Goal: Task Accomplishment & Management: Use online tool/utility

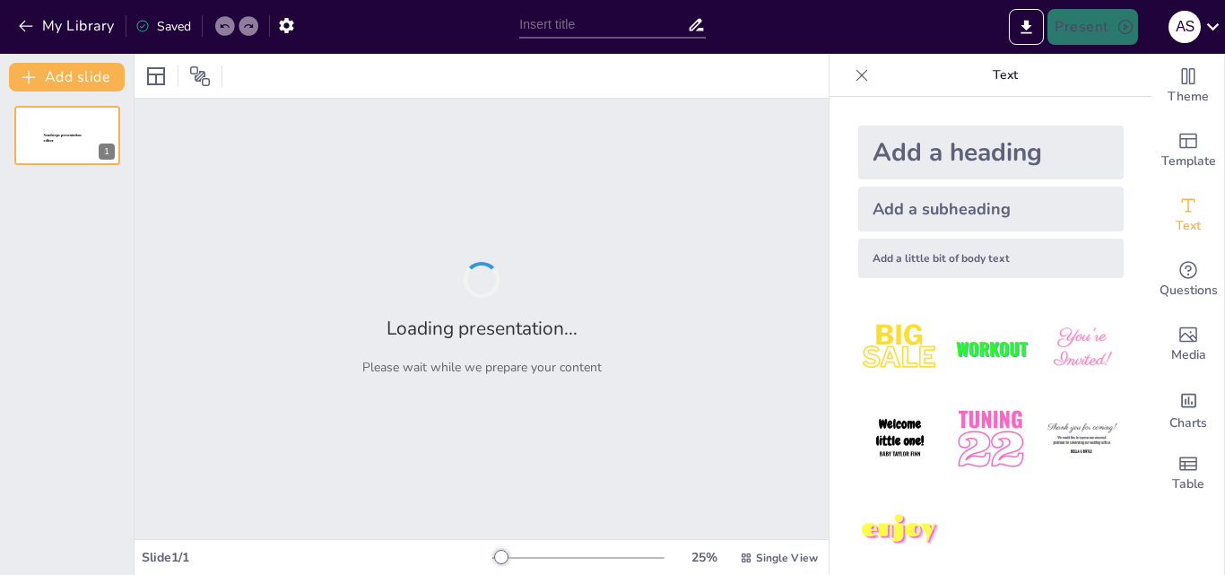
type input "Leveraging Human Intelligence: A Strategic Imperative for Addressing Nigeria's …"
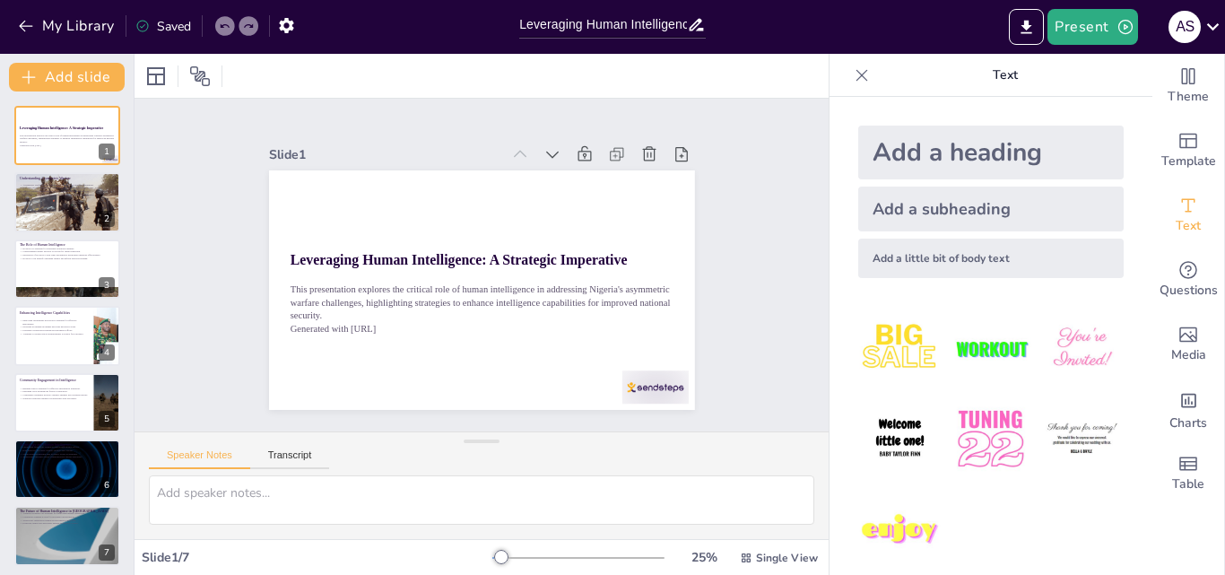
click at [795, 432] on div "Speaker Notes Transcript" at bounding box center [482, 486] width 694 height 108
click at [77, 226] on div at bounding box center [67, 202] width 108 height 62
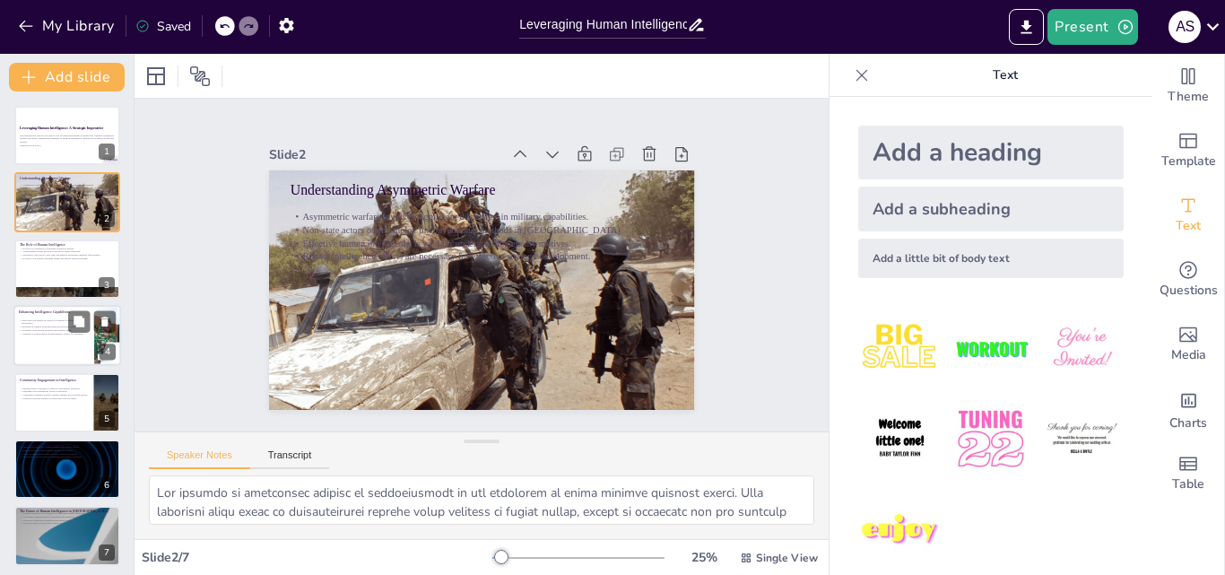
click at [58, 332] on p "Adapting to technological advancements is crucial for relevance." at bounding box center [54, 334] width 70 height 4
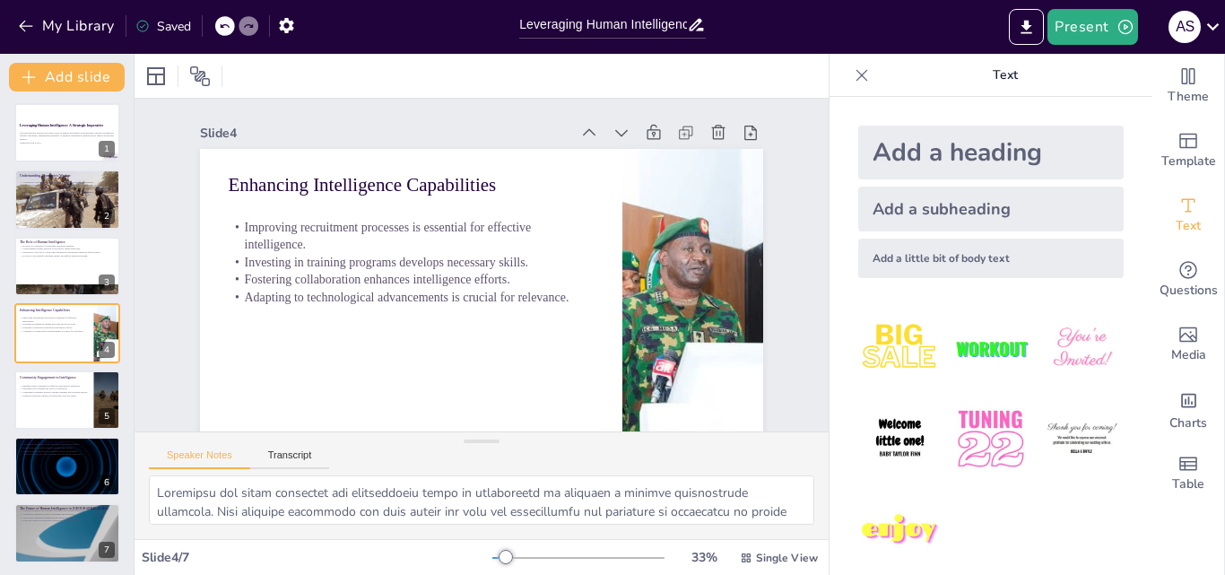
click at [48, 235] on div "Leveraging Human Intelligence: A Strategic Imperative This presentation explore…" at bounding box center [67, 333] width 134 height 460
click at [79, 197] on div at bounding box center [67, 200] width 108 height 62
type textarea "The concept of asymmetric warfare is characterized by the imbalance of power be…"
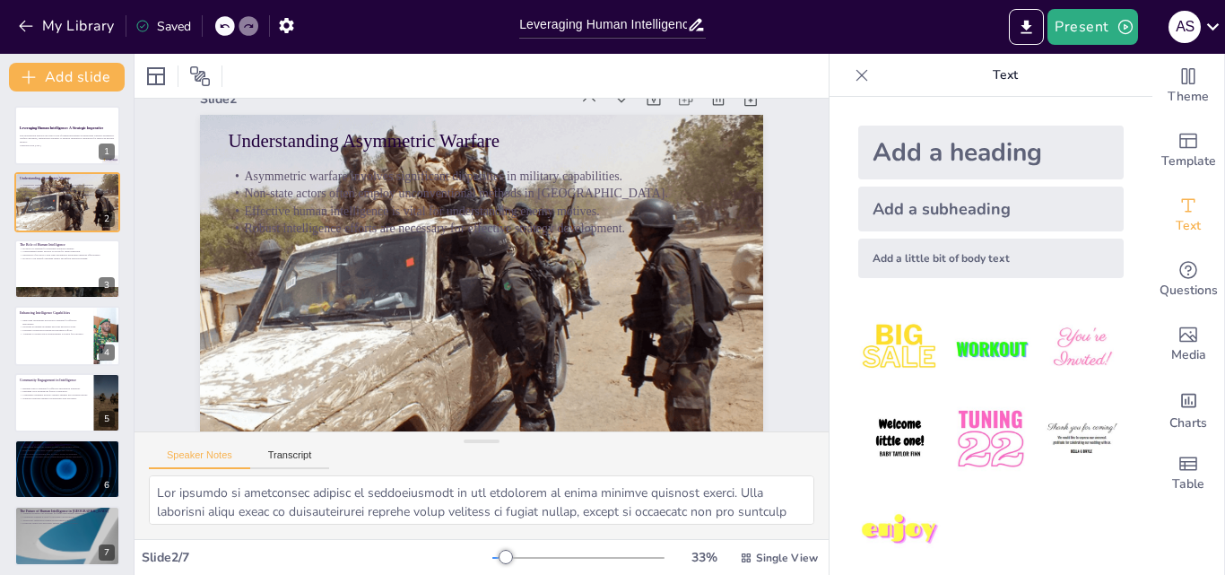
scroll to position [48, 0]
click at [1179, 512] on div "Theme Template Text Questions Media Charts Table" at bounding box center [1189, 314] width 73 height 521
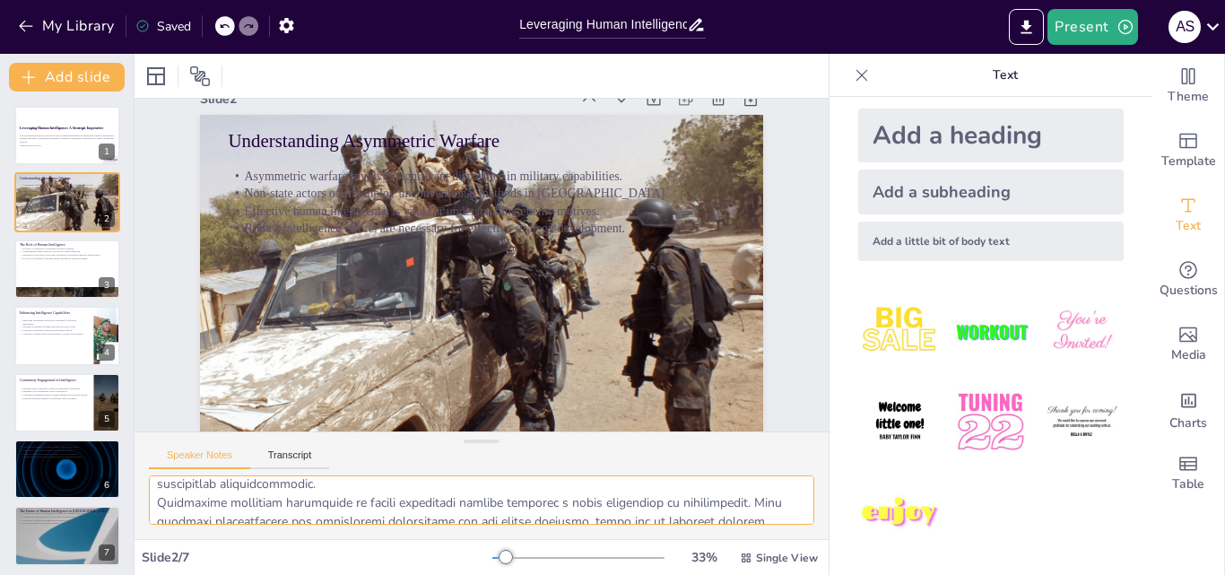
scroll to position [157, 0]
click at [598, 503] on textarea at bounding box center [482, 499] width 666 height 49
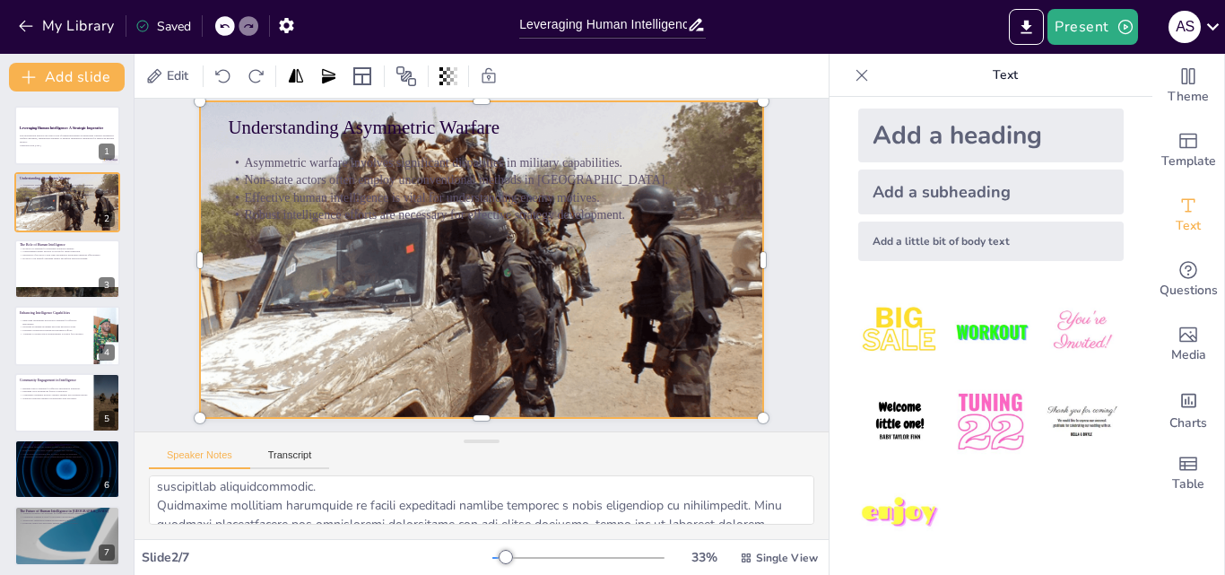
click at [743, 114] on div at bounding box center [486, 262] width 592 height 645
click at [455, 507] on textarea at bounding box center [482, 499] width 666 height 49
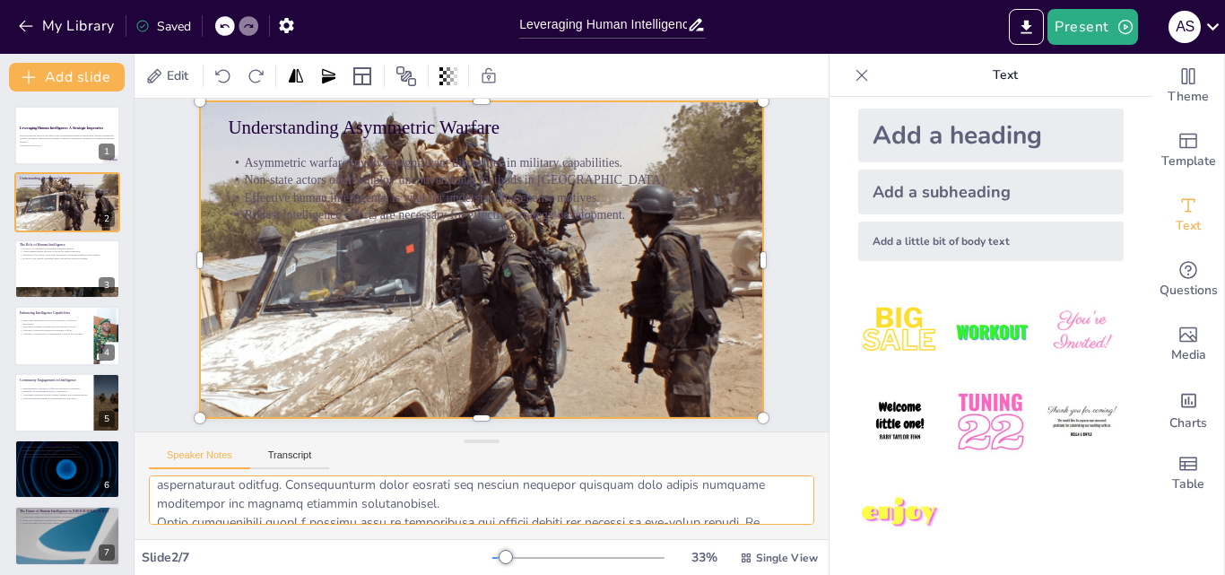
scroll to position [8, 0]
click at [42, 130] on p "Leveraging Human Intelligence: A Strategic Imperative" at bounding box center [67, 128] width 97 height 5
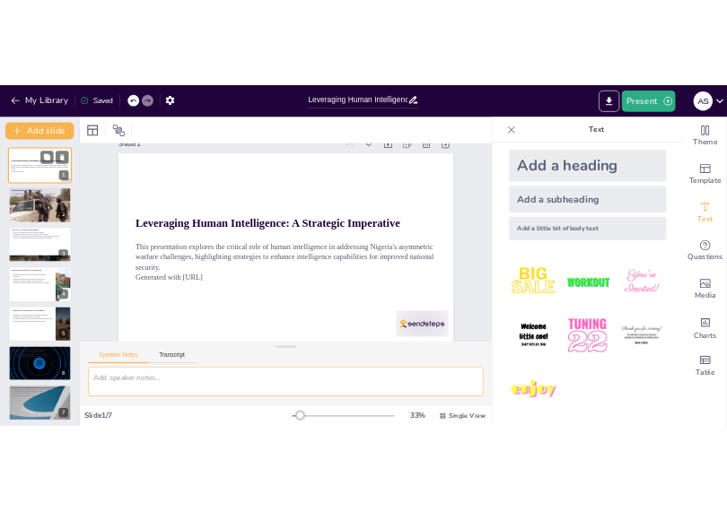
scroll to position [0, 0]
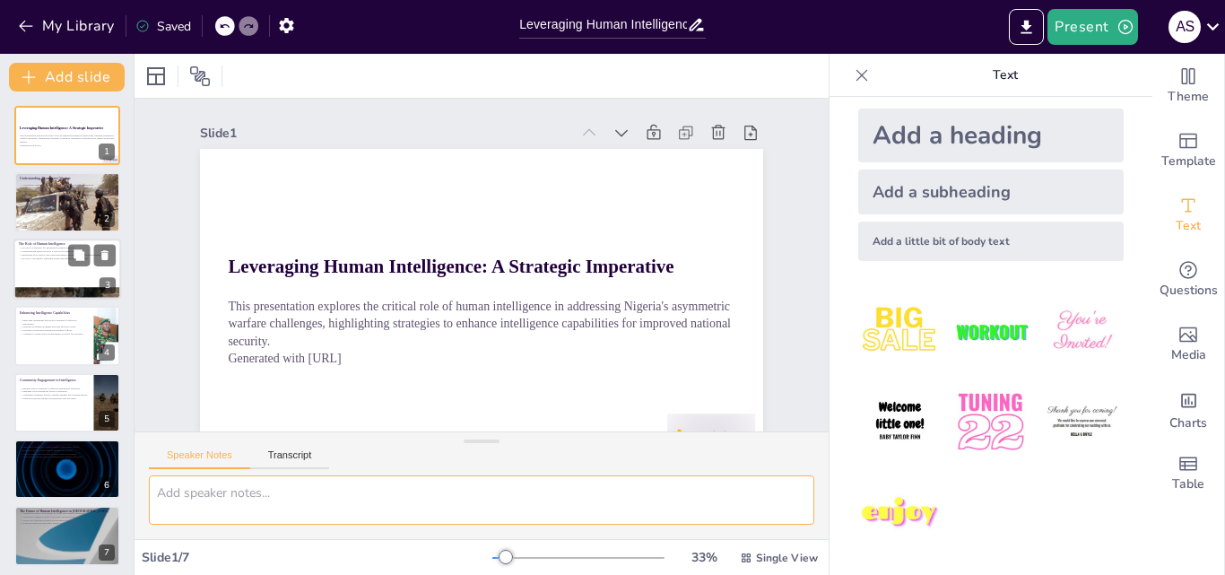
click at [52, 257] on p "HUMINT can identify emerging threats and inform decision-making." at bounding box center [67, 259] width 97 height 4
type textarea "Human intelligence provides vital information that can lead to actionable insig…"
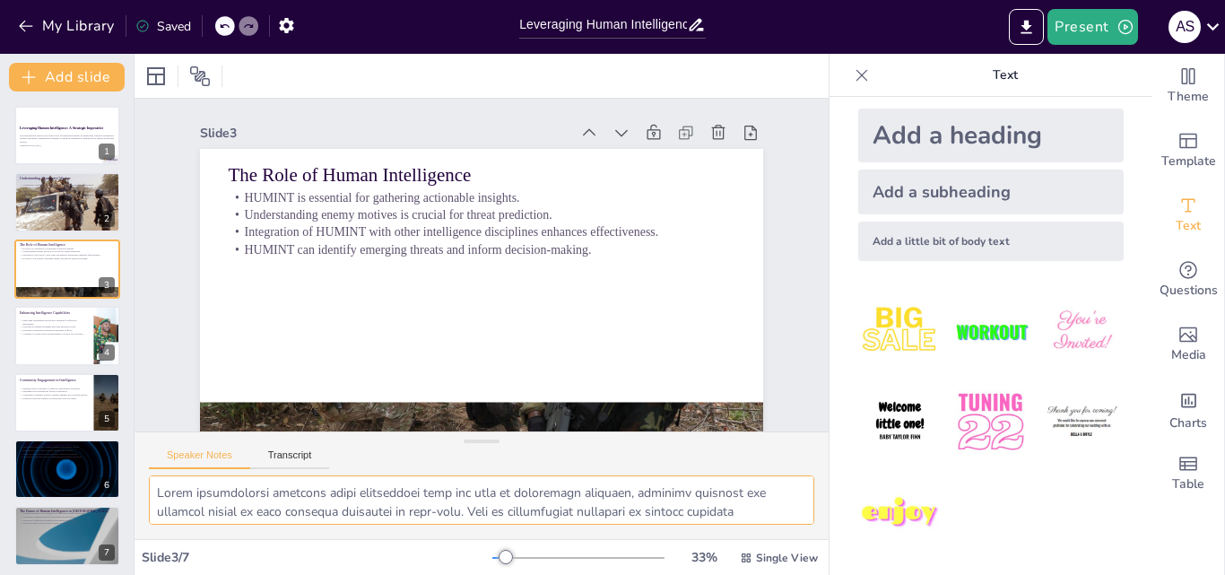
click at [430, 493] on textarea at bounding box center [482, 499] width 666 height 49
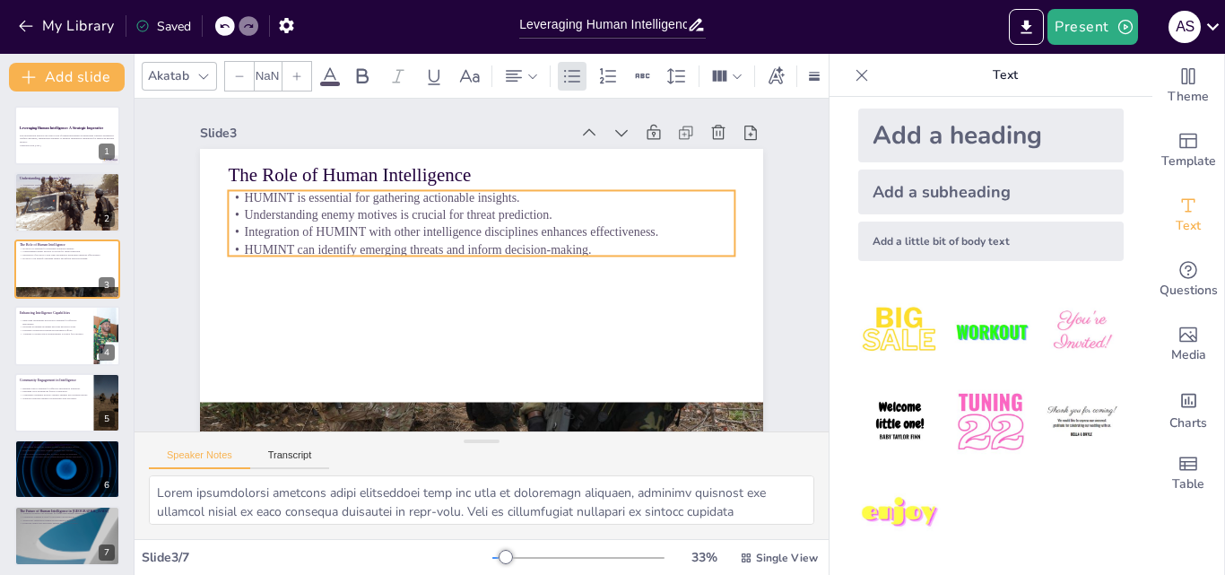
type input "32"
click at [265, 280] on p "Understanding enemy motives is crucial for threat prediction." at bounding box center [487, 315] width 506 height 71
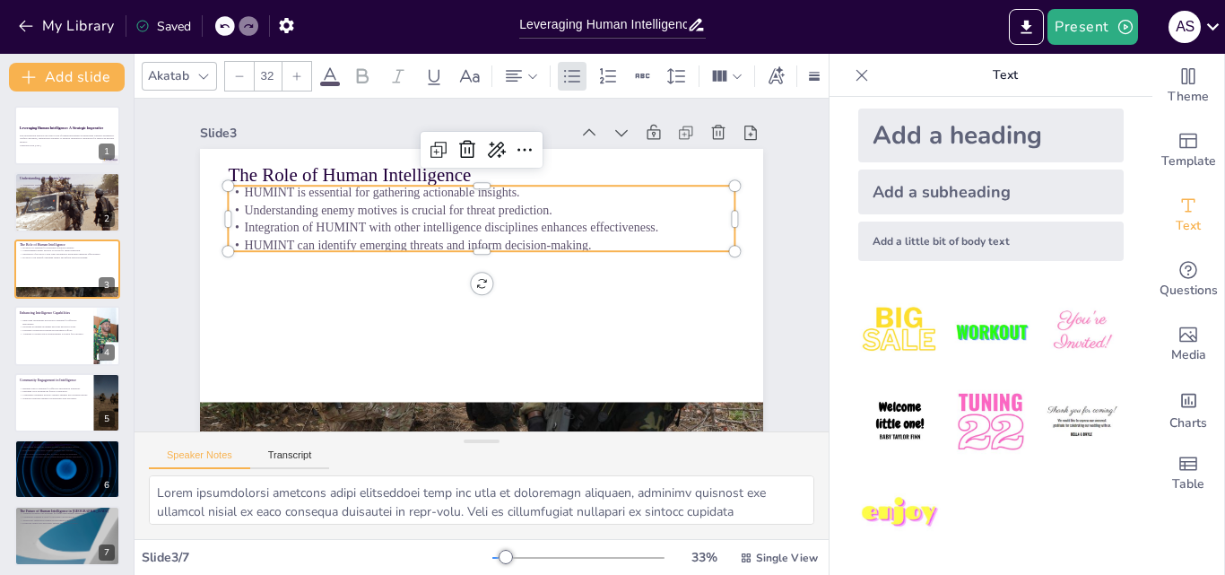
click at [579, 241] on p "HUMINT can identify emerging threats and inform decision-making." at bounding box center [499, 275] width 268 height 448
click at [501, 211] on p "Understanding enemy motives is crucial for threat prediction." at bounding box center [532, 242] width 222 height 470
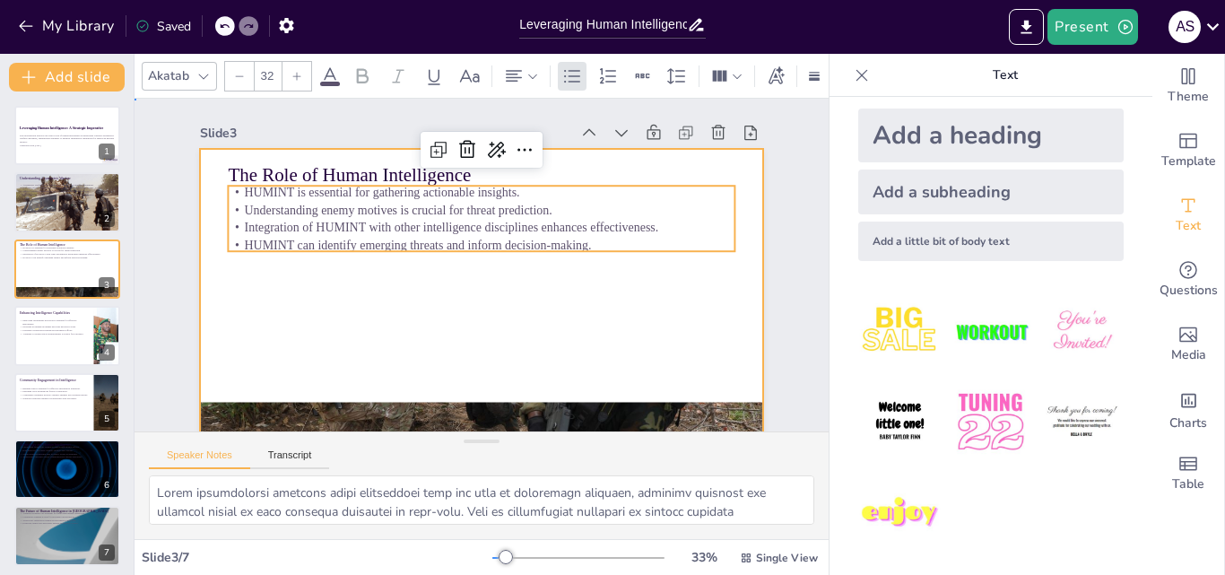
click at [542, 295] on div at bounding box center [516, 290] width 588 height 642
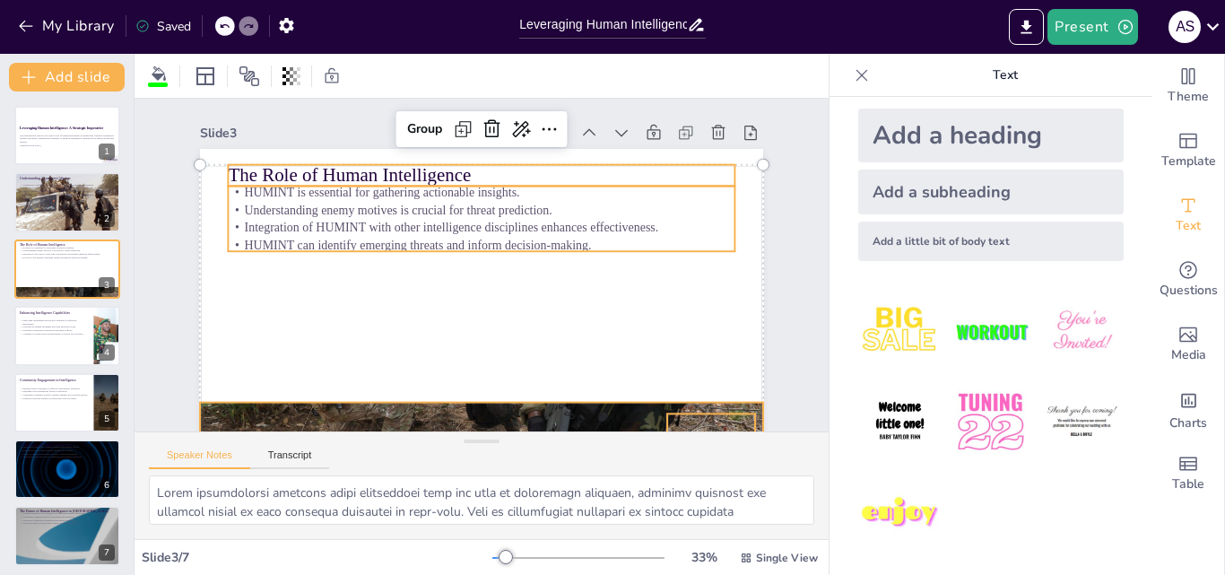
click at [494, 223] on p "Integration of HUMINT with other intelligence disciplines enhances effectivenes…" at bounding box center [510, 290] width 353 height 388
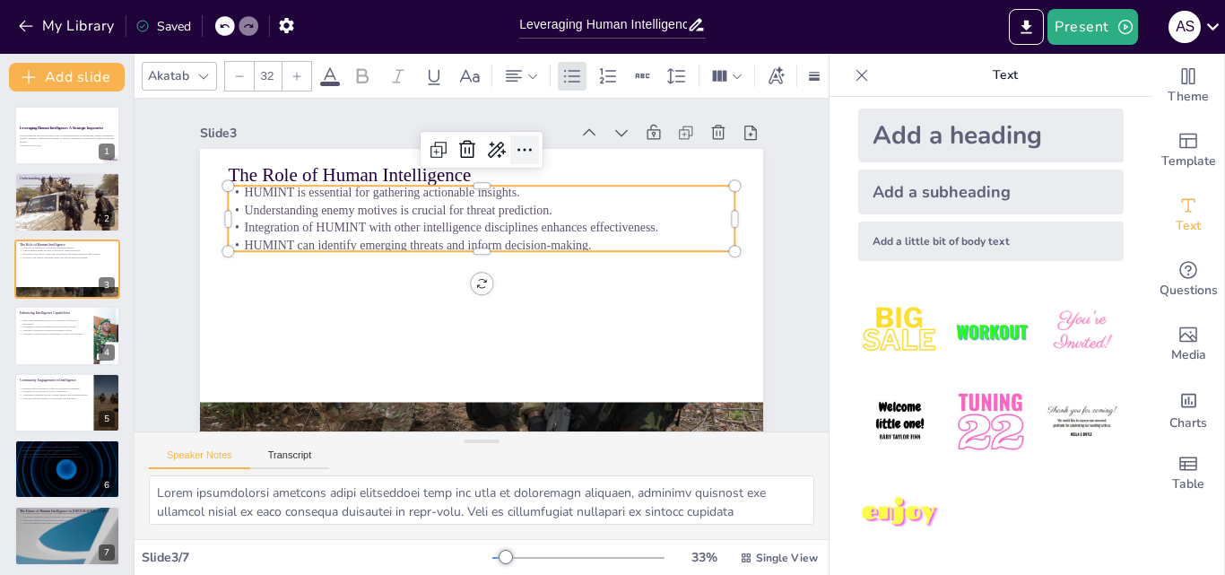
click at [590, 243] on icon at bounding box center [604, 257] width 29 height 29
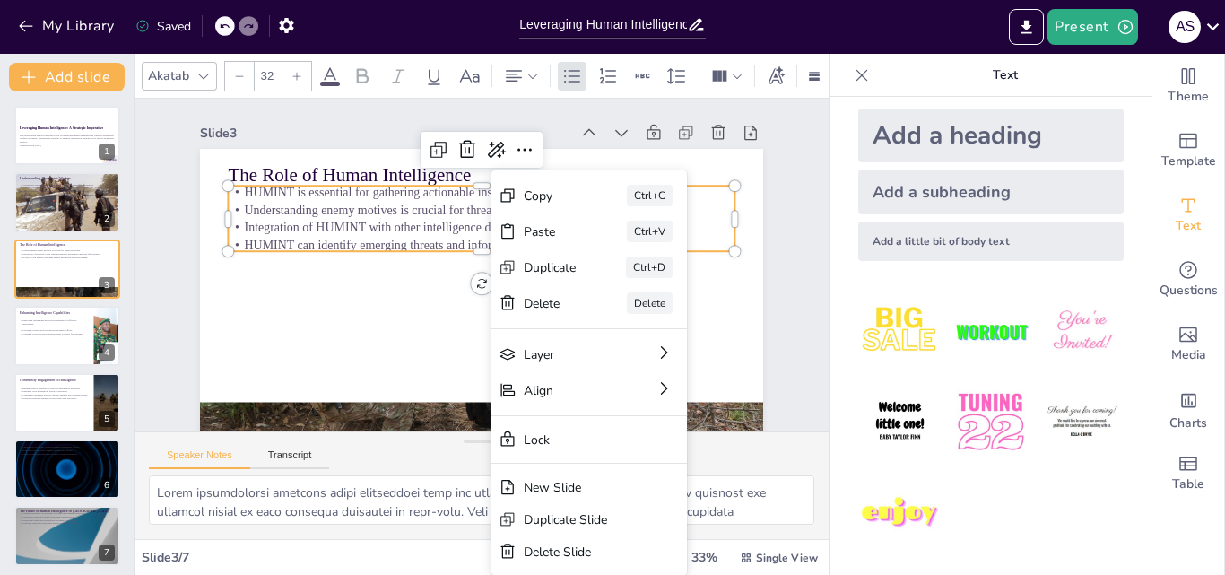
click at [373, 231] on p "Integration of HUMINT with other intelligence disciplines enhances effectivenes…" at bounding box center [451, 287] width 312 height 421
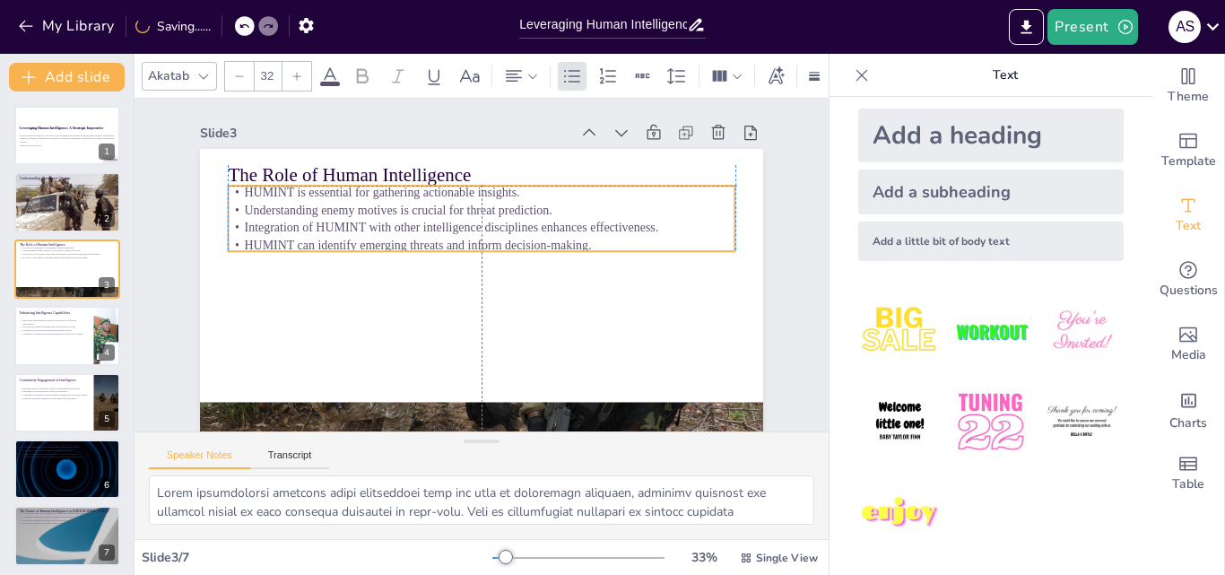
click at [577, 242] on p "HUMINT can identify emerging threats and inform decision-making." at bounding box center [470, 282] width 421 height 312
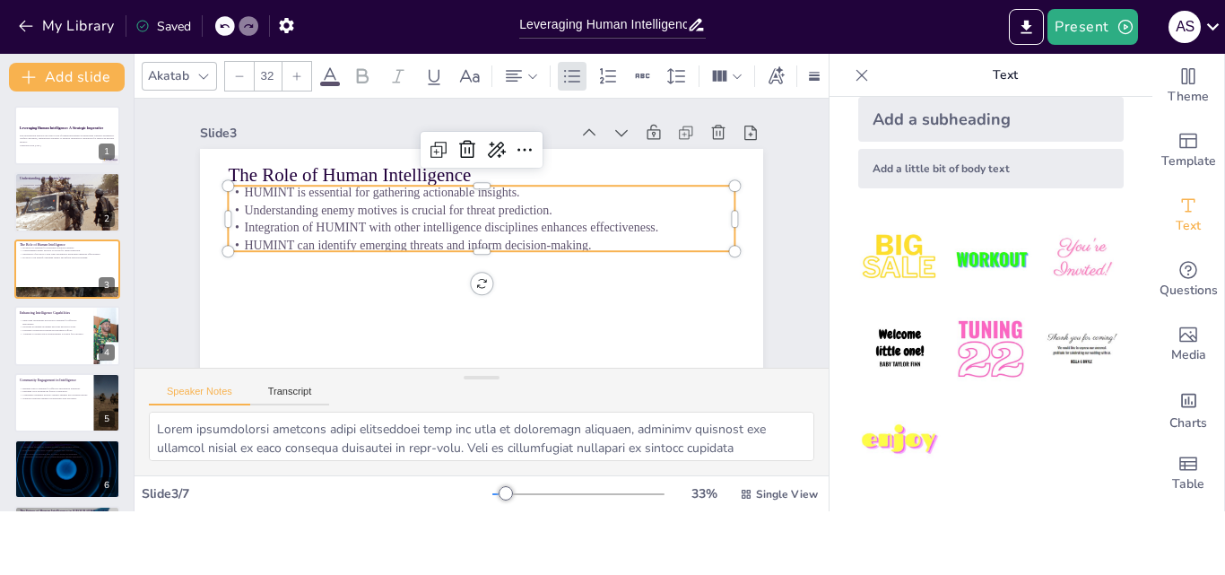
scroll to position [17, 0]
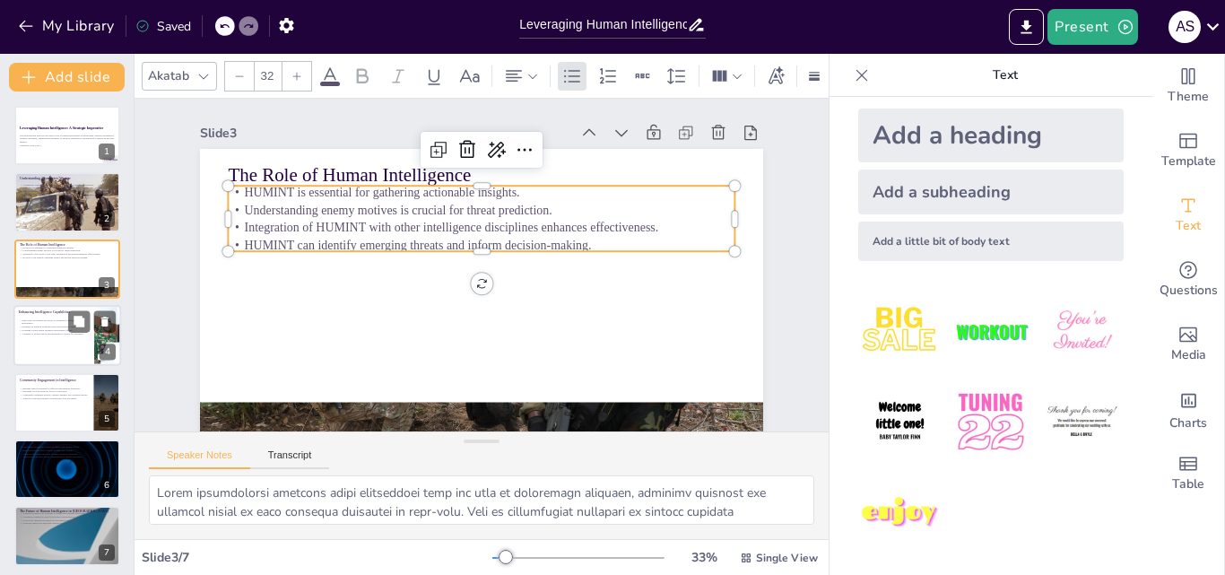
click at [44, 332] on p "Adapting to technological advancements is crucial for relevance." at bounding box center [54, 334] width 70 height 4
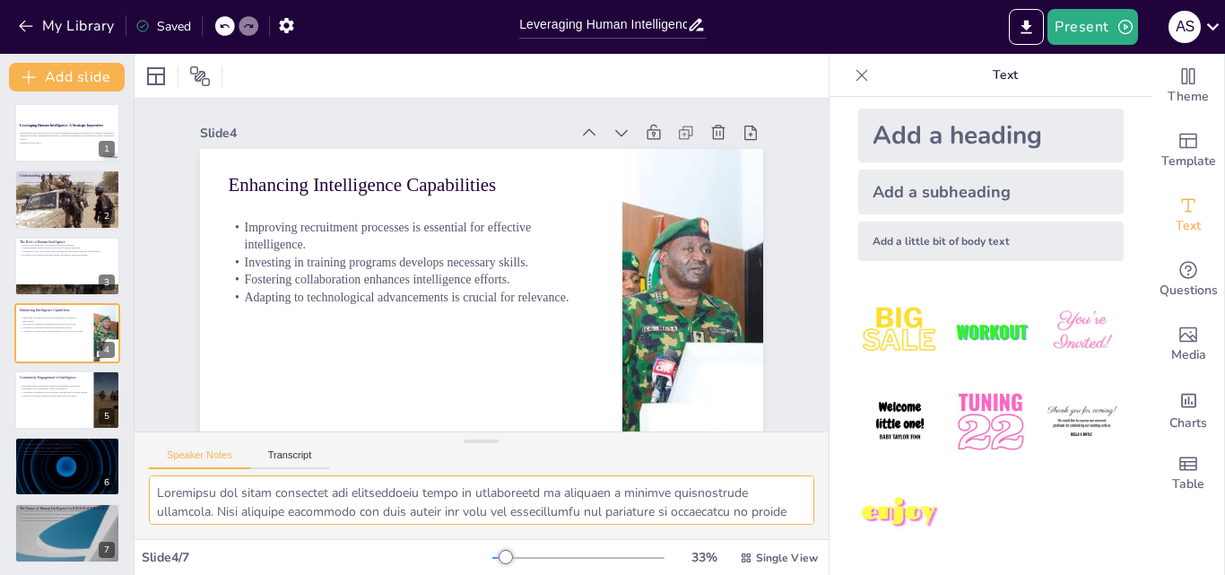
click at [321, 508] on textarea at bounding box center [482, 499] width 666 height 49
click at [41, 400] on div at bounding box center [67, 400] width 108 height 61
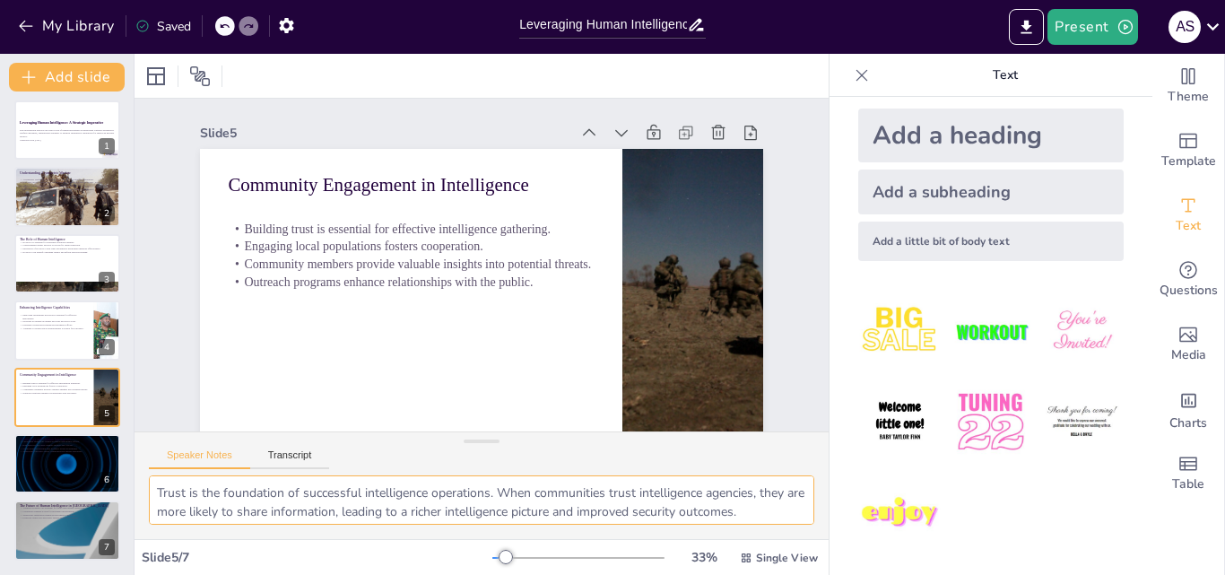
click at [248, 493] on textarea "Trust is the foundation of successful intelligence operations. When communities…" at bounding box center [482, 499] width 666 height 49
click at [103, 451] on icon at bounding box center [104, 450] width 7 height 10
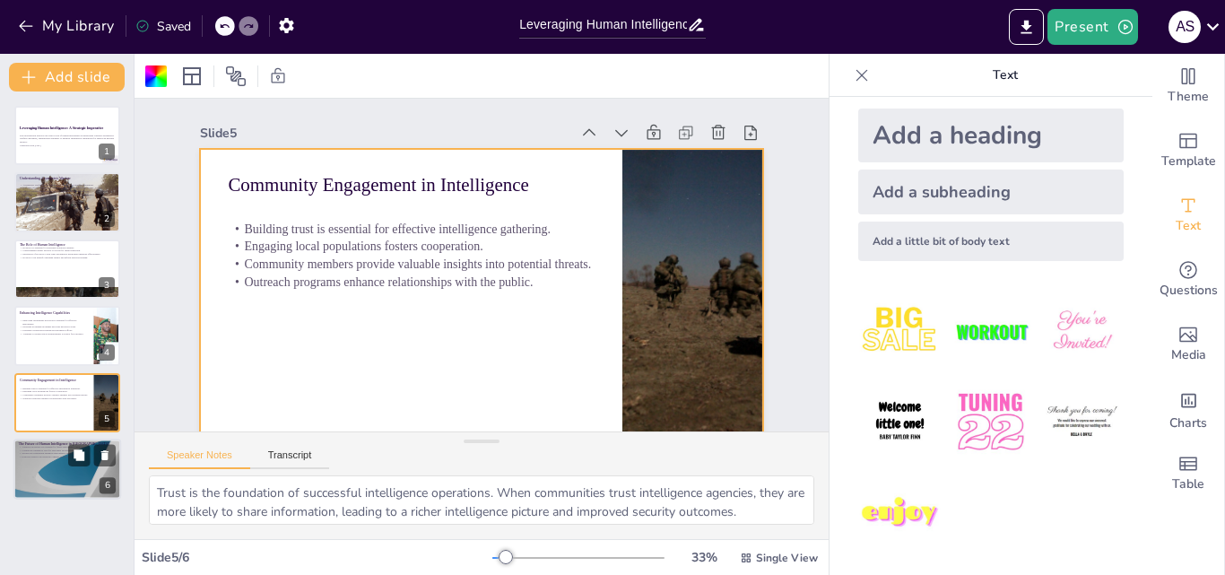
click at [47, 470] on div at bounding box center [67, 469] width 108 height 61
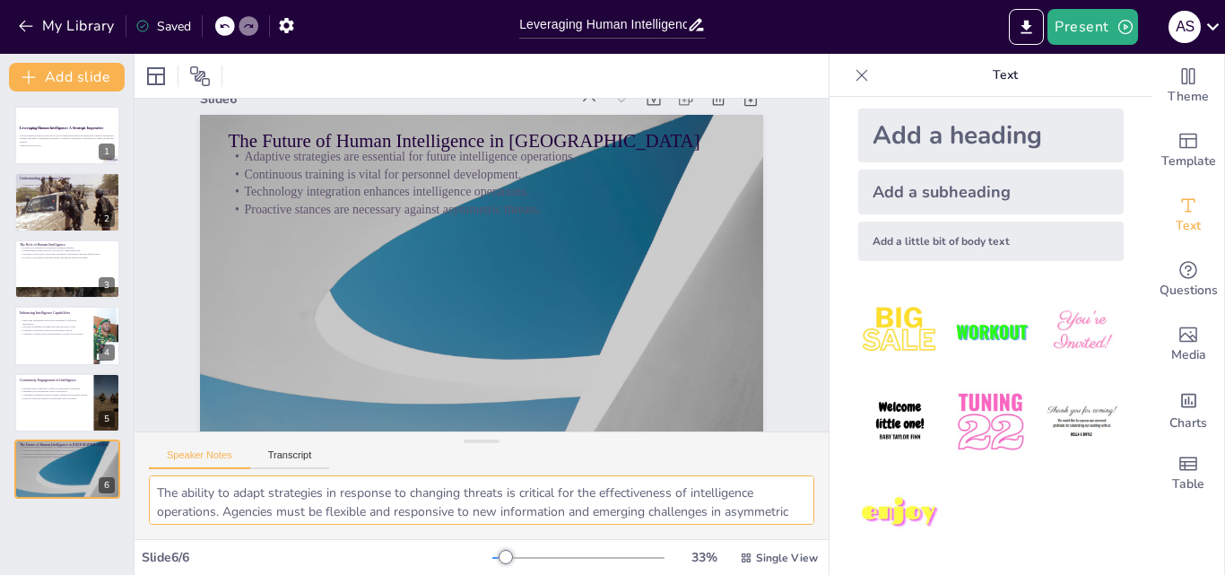
click at [533, 506] on textarea "The ability to adapt strategies in response to changing threats is critical for…" at bounding box center [482, 499] width 666 height 49
click at [48, 330] on p "Fostering collaboration enhances intelligence efforts." at bounding box center [54, 330] width 70 height 4
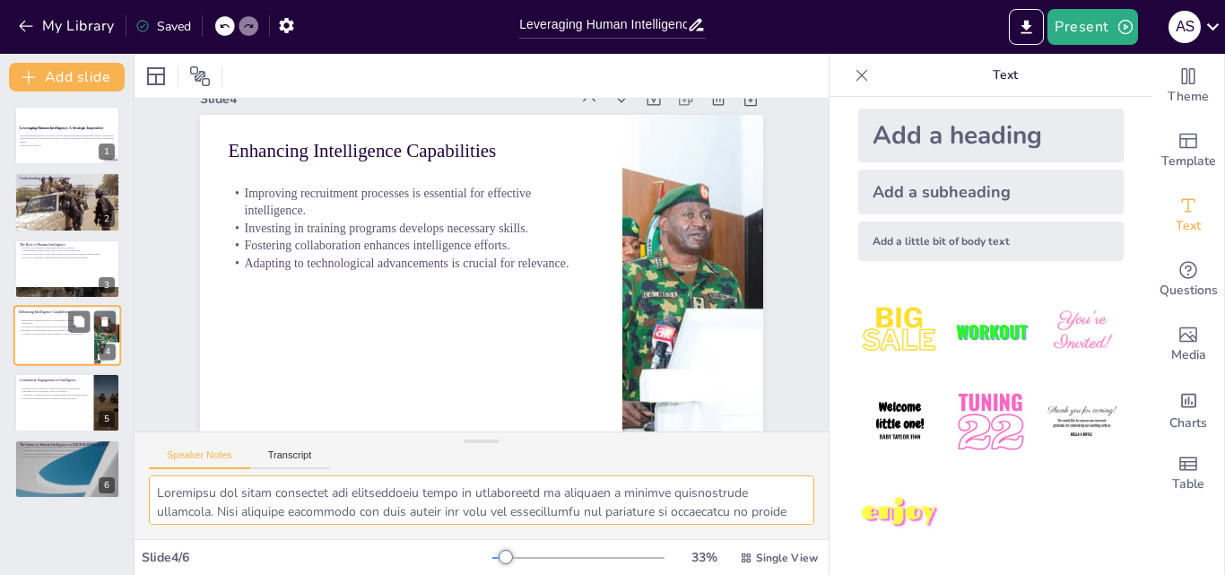
scroll to position [0, 0]
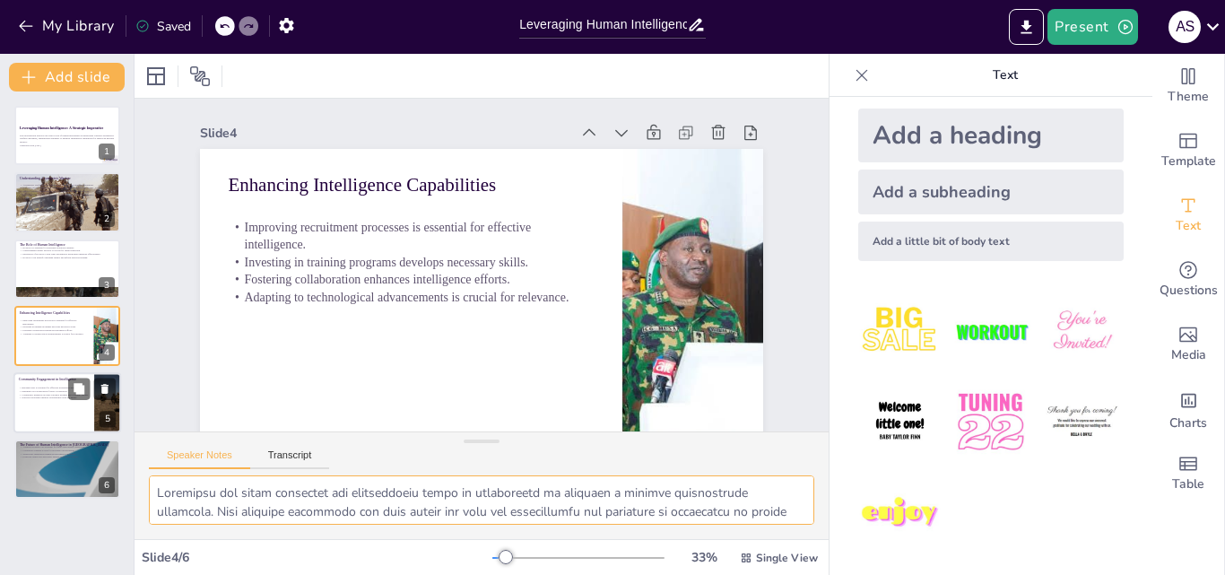
click at [38, 404] on div at bounding box center [67, 402] width 108 height 61
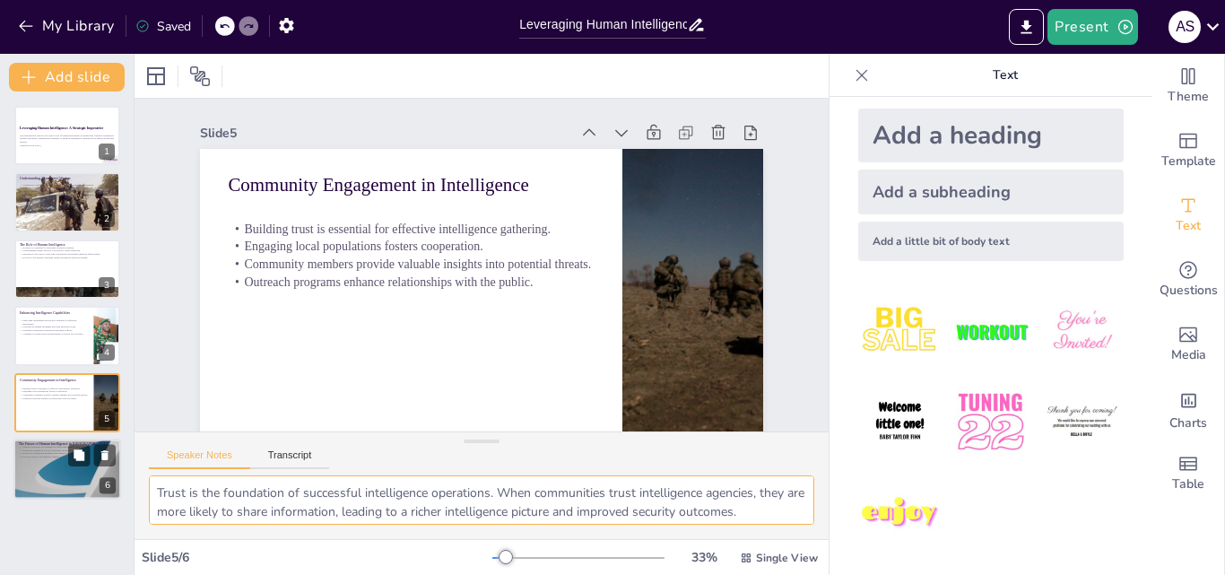
click at [39, 461] on div at bounding box center [67, 469] width 108 height 61
type textarea "The ability to adapt strategies in response to changing threats is critical for…"
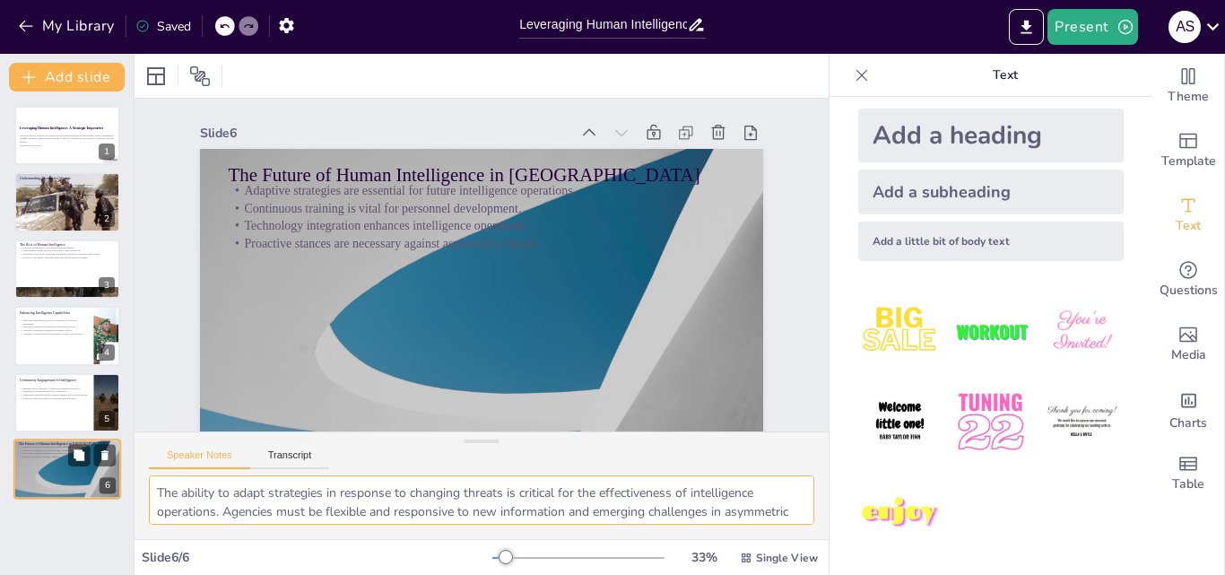
scroll to position [42, 0]
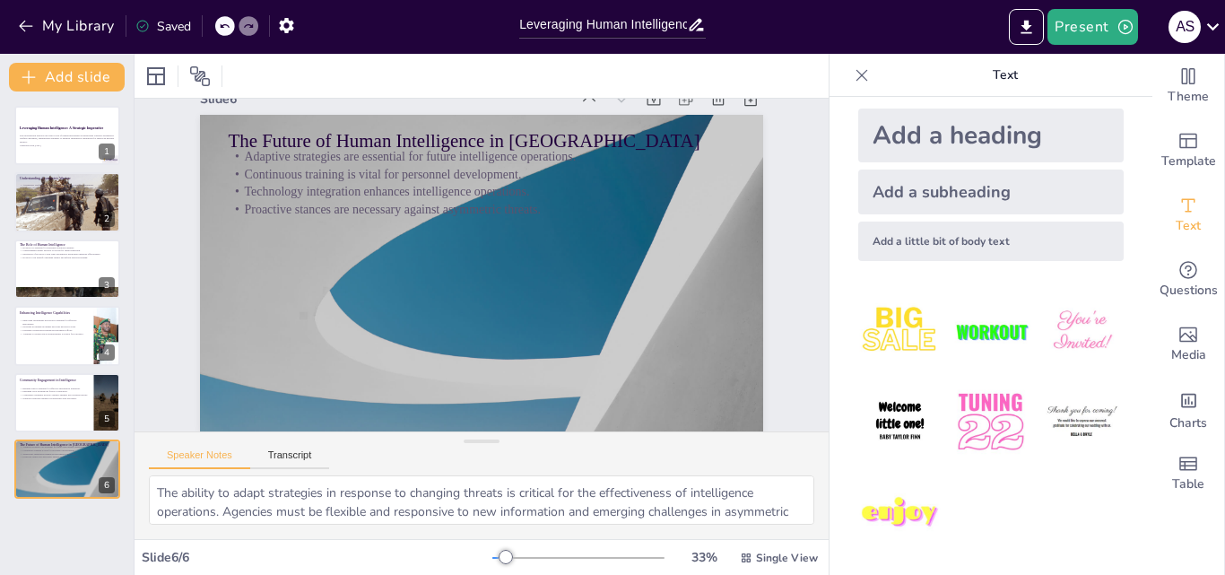
click at [80, 523] on div "Leveraging Human Intelligence: A Strategic Imperative This presentation explore…" at bounding box center [67, 334] width 134 height 484
